Goal: Information Seeking & Learning: Learn about a topic

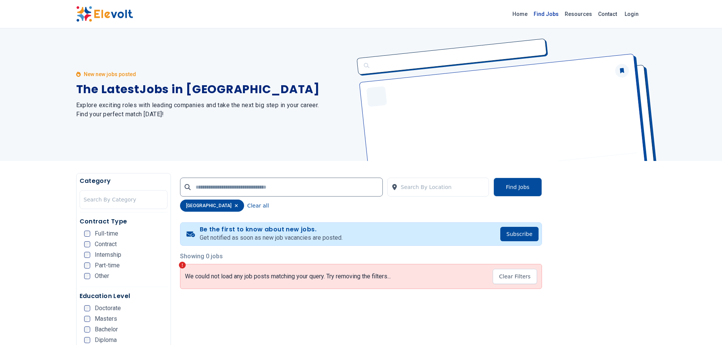
click at [549, 17] on link "Find Jobs" at bounding box center [546, 14] width 31 height 12
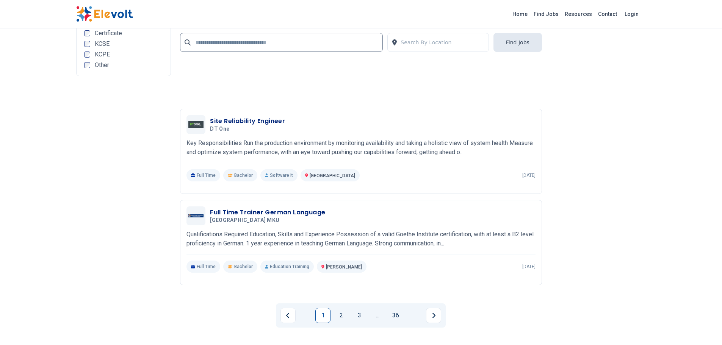
scroll to position [1667, 0]
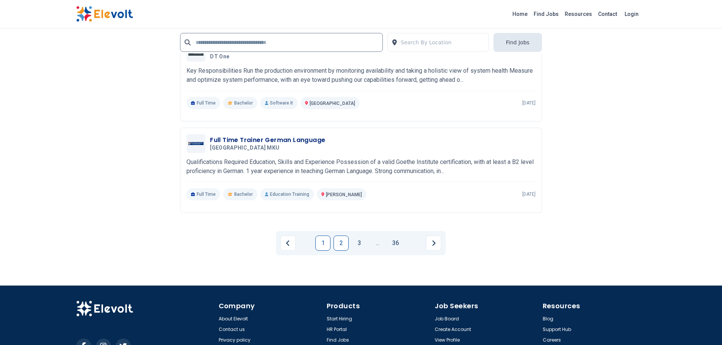
click at [342, 247] on link "2" at bounding box center [340, 243] width 15 height 15
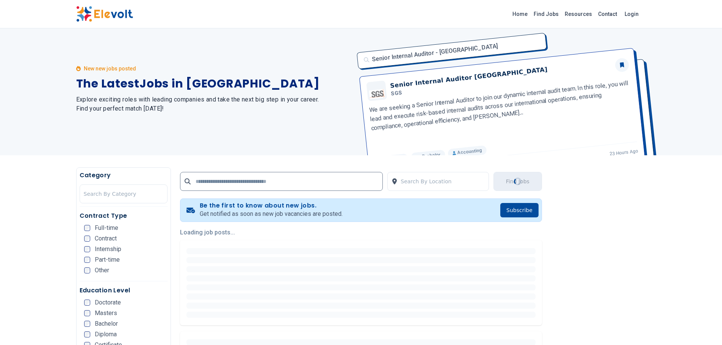
scroll to position [0, 0]
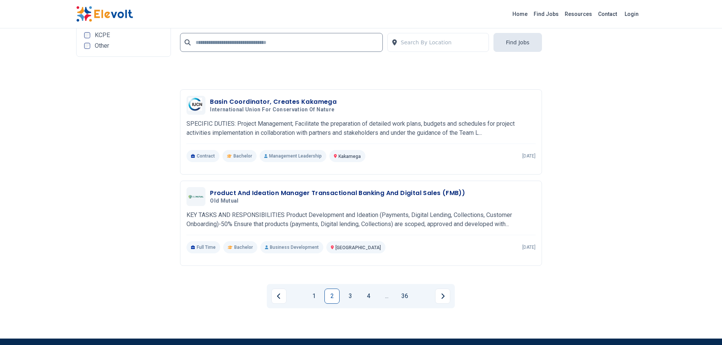
scroll to position [1667, 0]
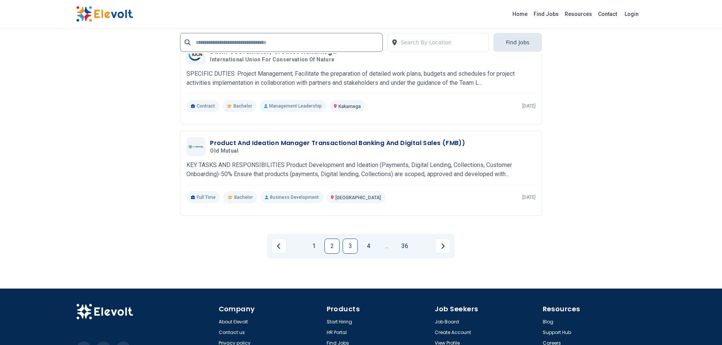
click at [354, 249] on link "3" at bounding box center [350, 246] width 15 height 15
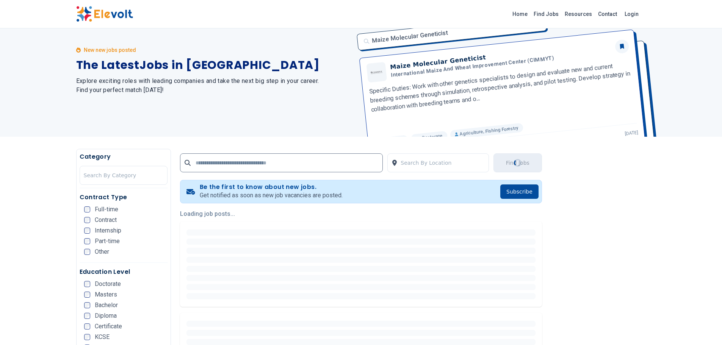
scroll to position [0, 0]
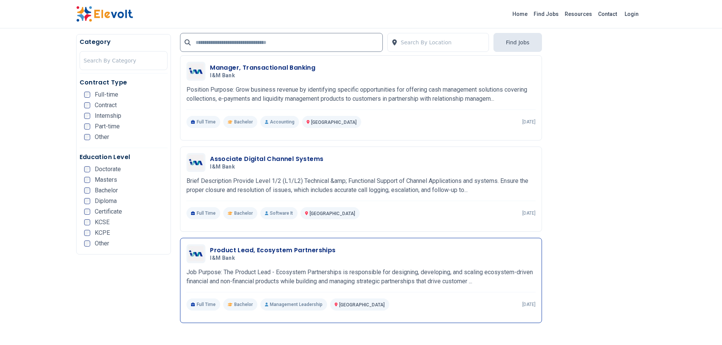
scroll to position [568, 0]
